Goal: Transaction & Acquisition: Purchase product/service

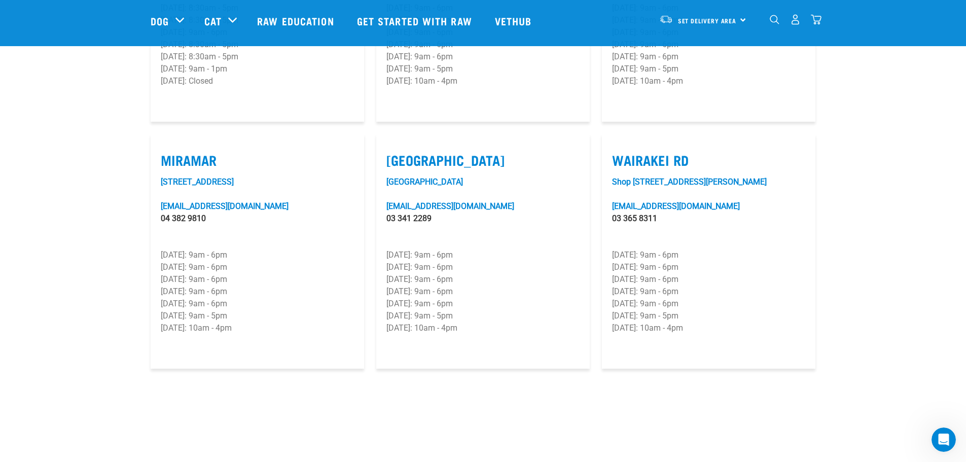
scroll to position [1420, 0]
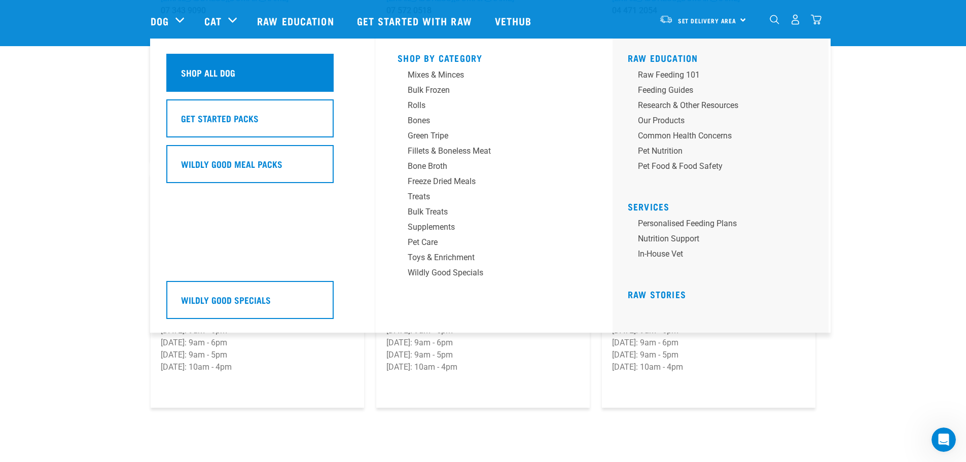
click at [271, 68] on div "Shop All Dog" at bounding box center [249, 73] width 167 height 38
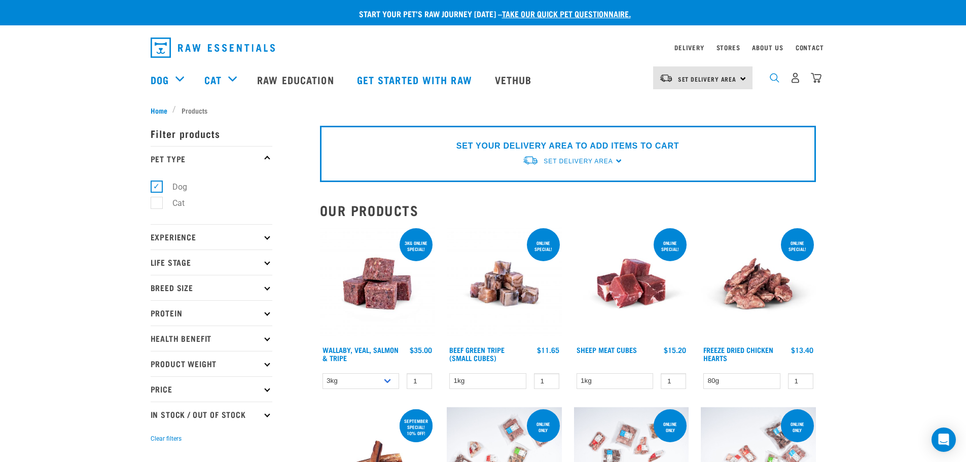
click at [777, 77] on img "dropdown navigation" at bounding box center [775, 78] width 10 height 10
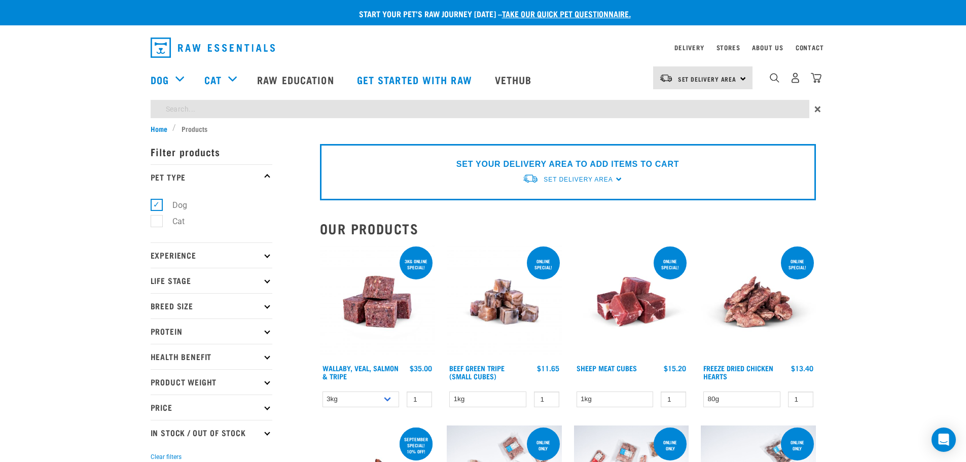
click at [478, 111] on input "search" at bounding box center [480, 109] width 659 height 18
type input "pigs ear"
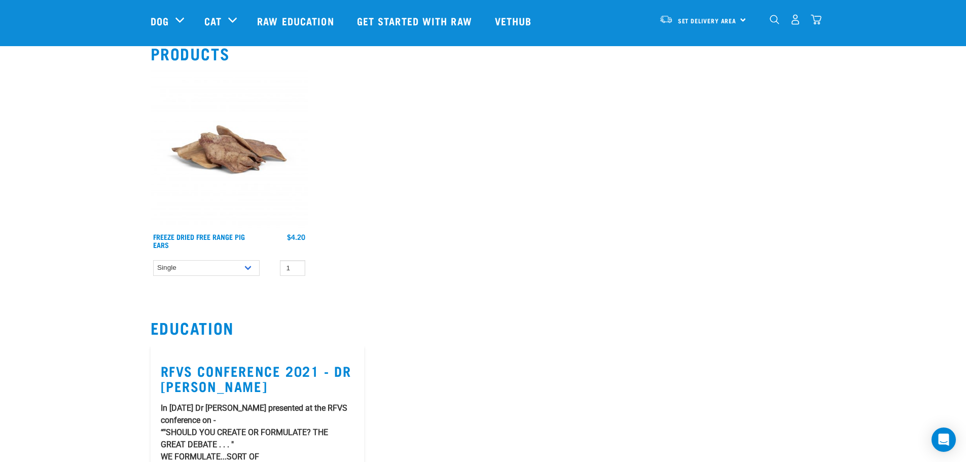
scroll to position [101, 0]
